Goal: Task Accomplishment & Management: Manage account settings

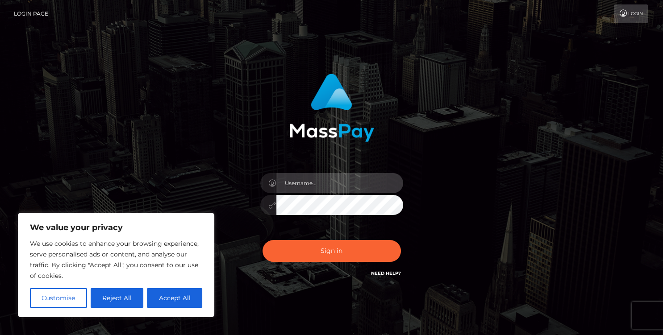
click at [335, 187] on input "text" at bounding box center [339, 183] width 127 height 20
type input "[EMAIL_ADDRESS][DOMAIN_NAME]"
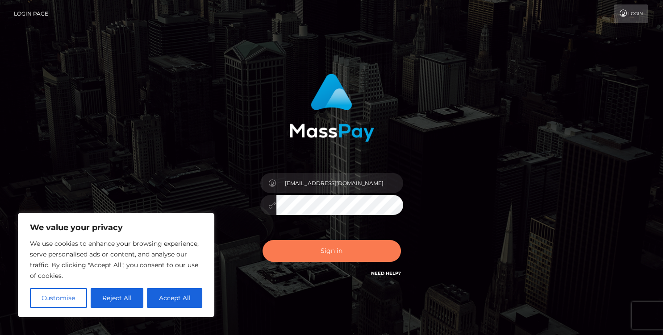
click at [335, 252] on button "Sign in" at bounding box center [331, 251] width 138 height 22
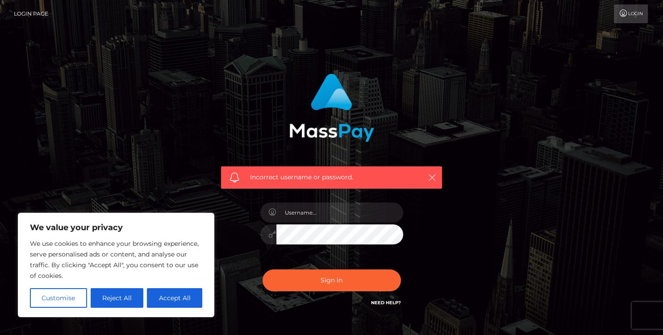
click at [434, 175] on icon "button" at bounding box center [432, 177] width 9 height 9
click at [432, 178] on icon "button" at bounding box center [432, 177] width 9 height 9
click at [431, 178] on icon "button" at bounding box center [432, 177] width 9 height 9
